Goal: Task Accomplishment & Management: Manage account settings

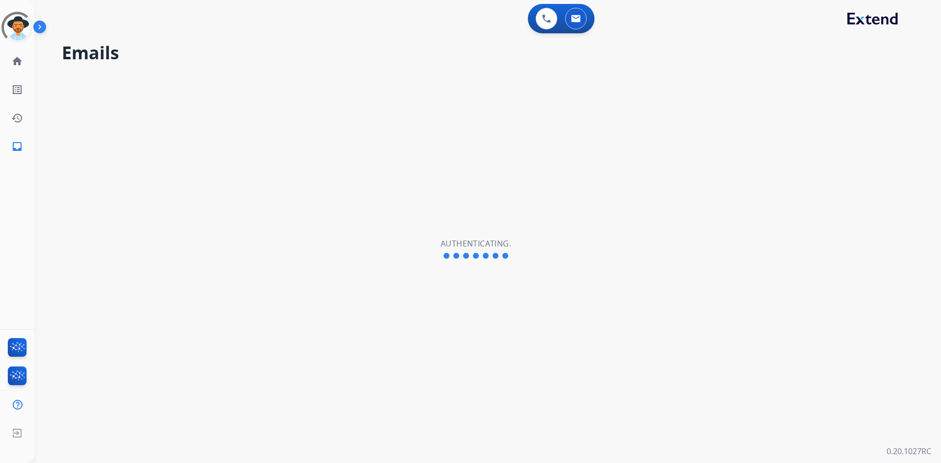
select select "**********"
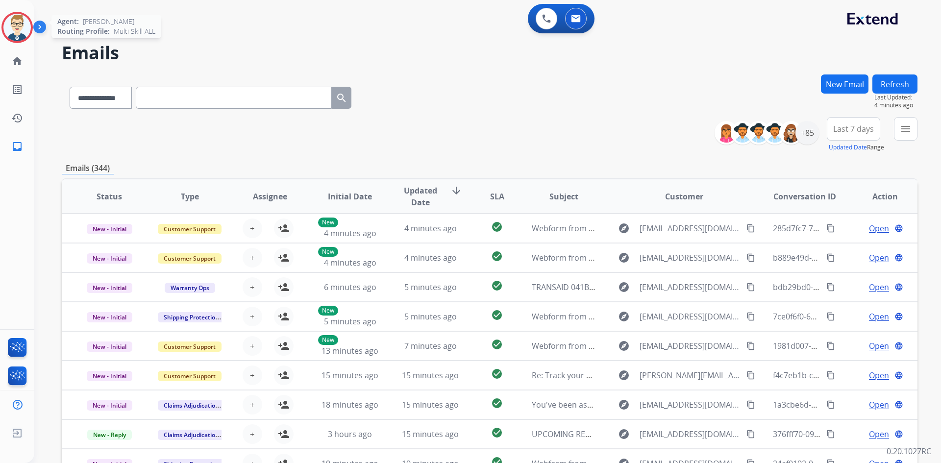
click at [24, 29] on img at bounding box center [16, 27] width 27 height 27
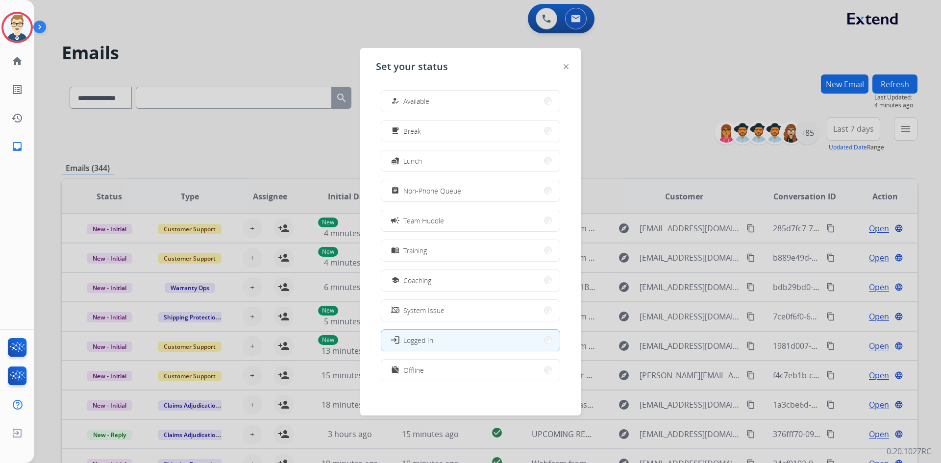
scroll to position [3, 0]
click at [415, 364] on span "Offline" at bounding box center [413, 367] width 21 height 10
